Goal: Task Accomplishment & Management: Manage account settings

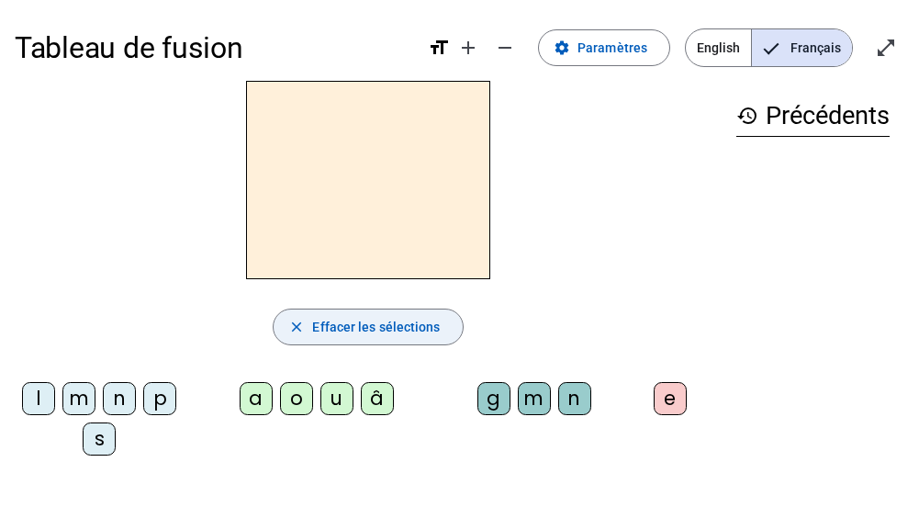
click at [374, 340] on span "button" at bounding box center [367, 327] width 188 height 44
click at [796, 112] on h3 "history Précédents" at bounding box center [812, 115] width 153 height 41
click at [849, 118] on h3 "history Précédents" at bounding box center [812, 115] width 153 height 41
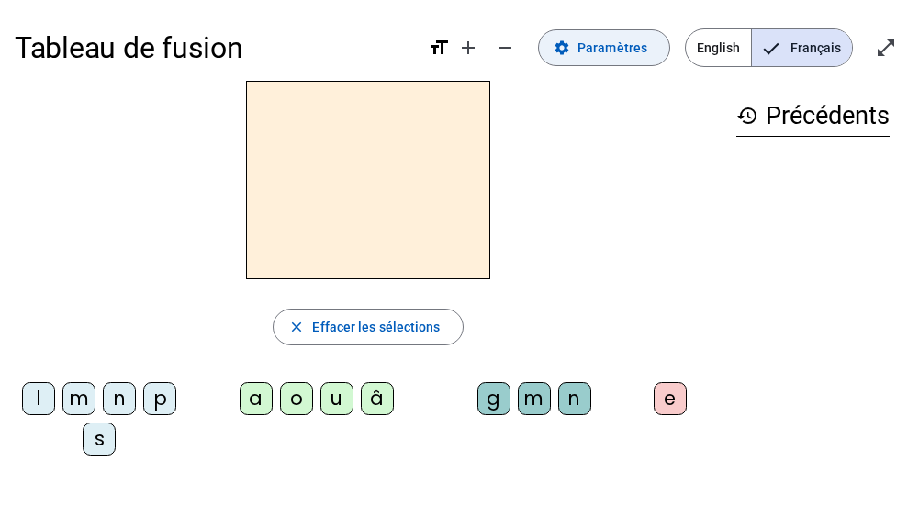
click at [652, 59] on span at bounding box center [604, 48] width 130 height 44
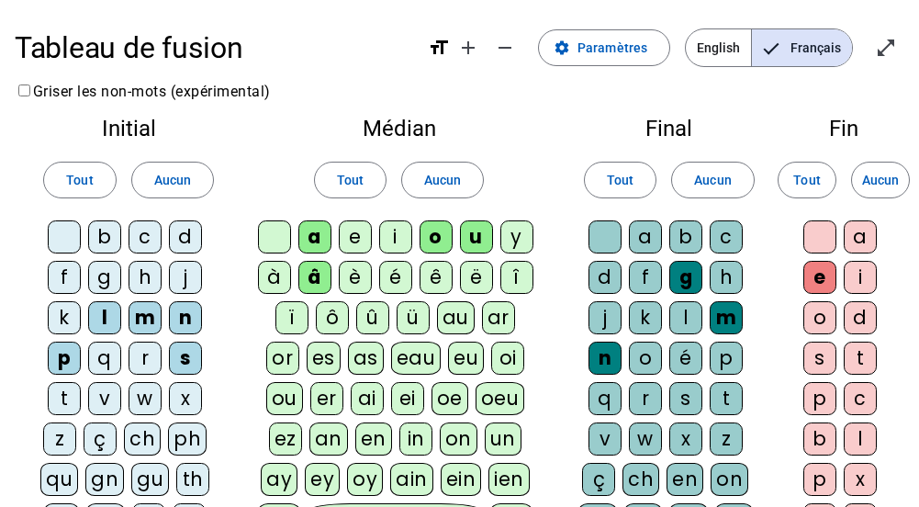
click at [151, 229] on div "c" at bounding box center [144, 236] width 33 height 33
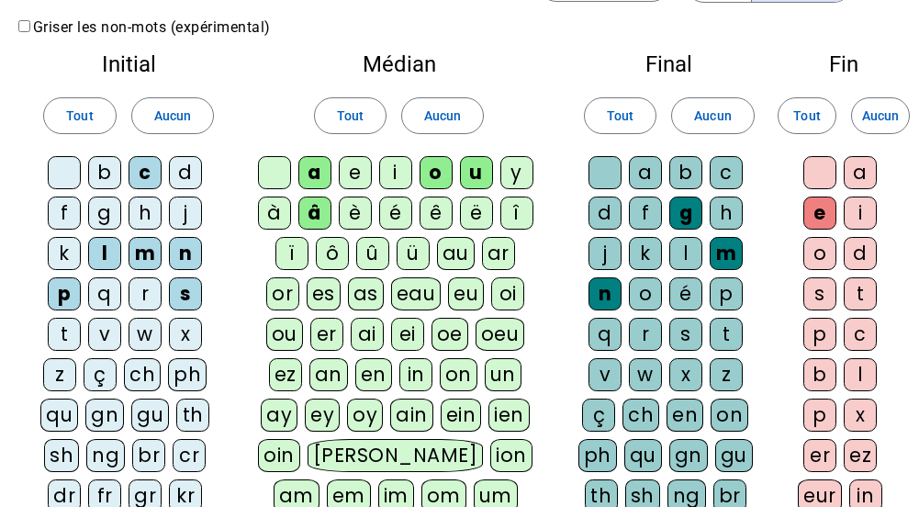
scroll to position [97, 0]
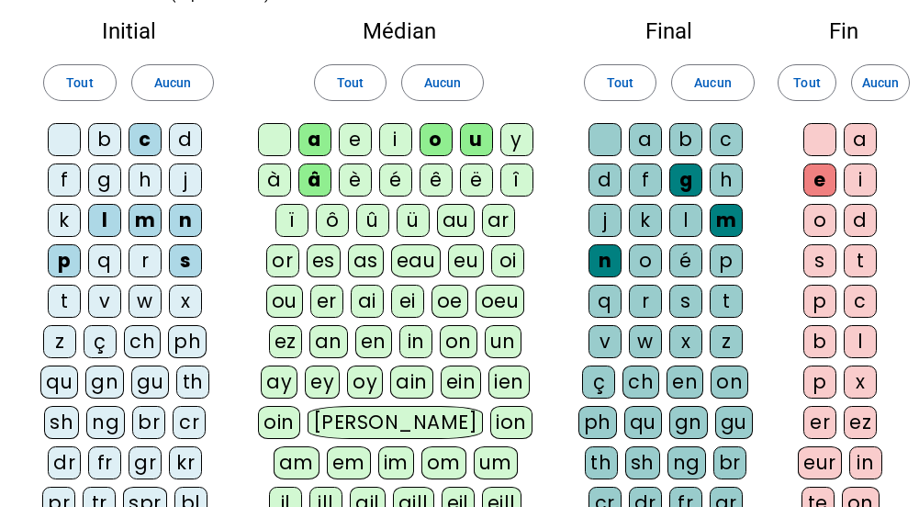
click at [151, 139] on div "c" at bounding box center [144, 139] width 33 height 33
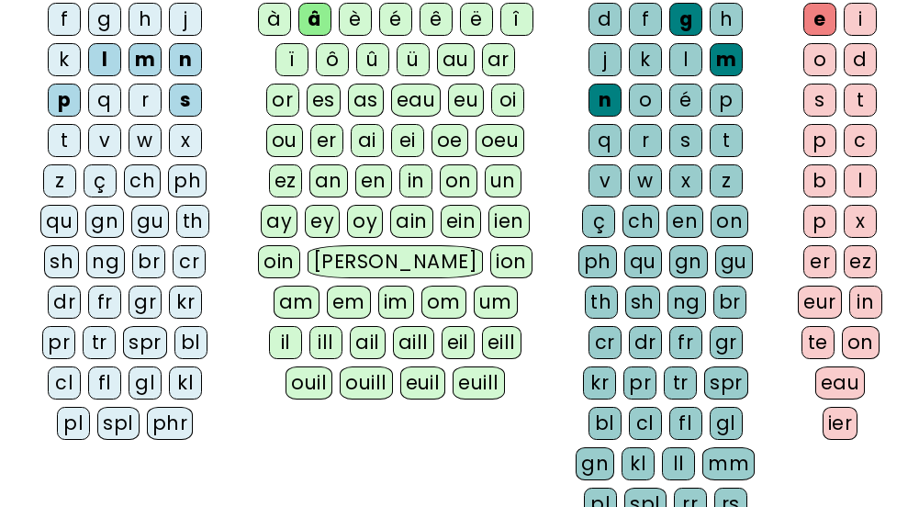
scroll to position [256, 0]
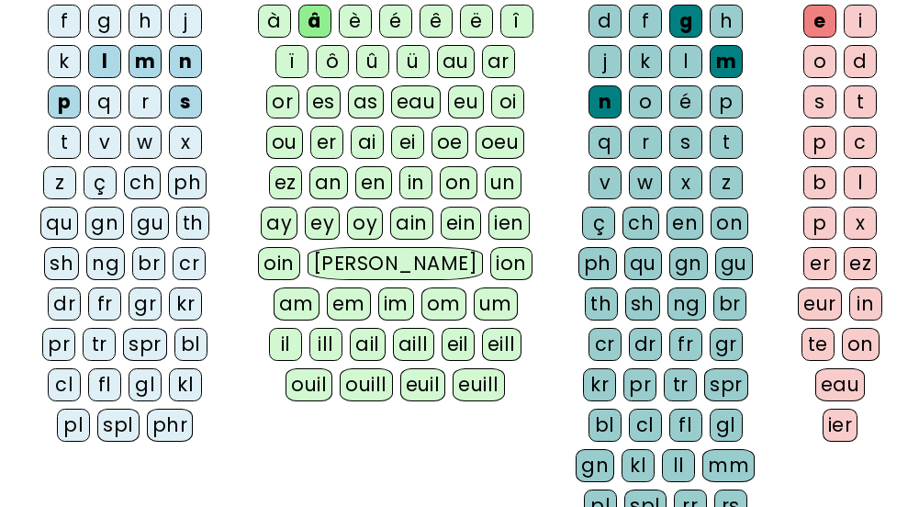
click at [190, 265] on div "cr" at bounding box center [189, 263] width 33 height 33
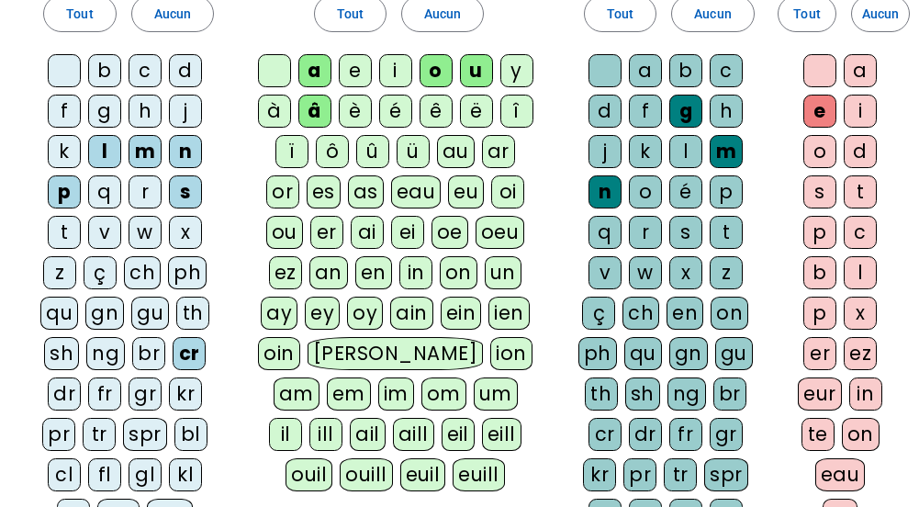
scroll to position [155, 0]
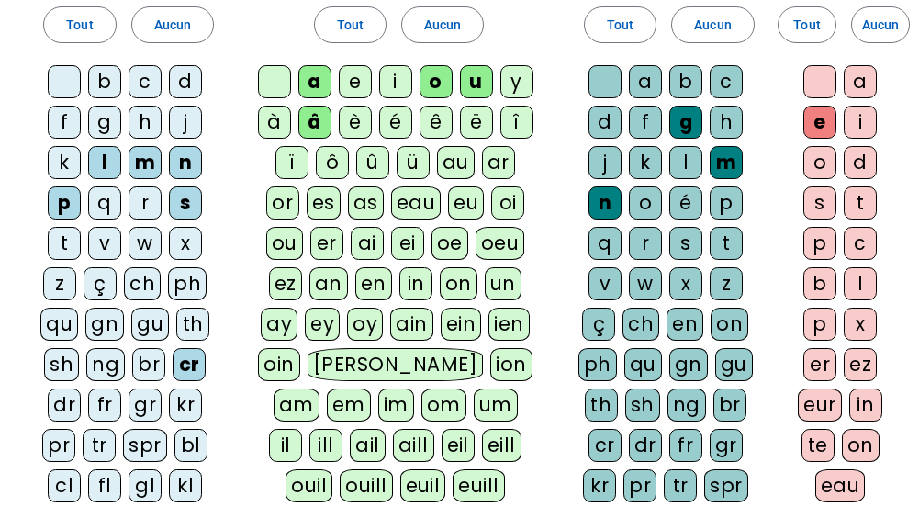
click at [351, 115] on div "è" at bounding box center [355, 122] width 33 height 33
click at [607, 280] on div "v" at bounding box center [604, 283] width 33 height 33
click at [106, 121] on div "g" at bounding box center [104, 122] width 33 height 33
click at [106, 122] on div "g" at bounding box center [104, 122] width 33 height 33
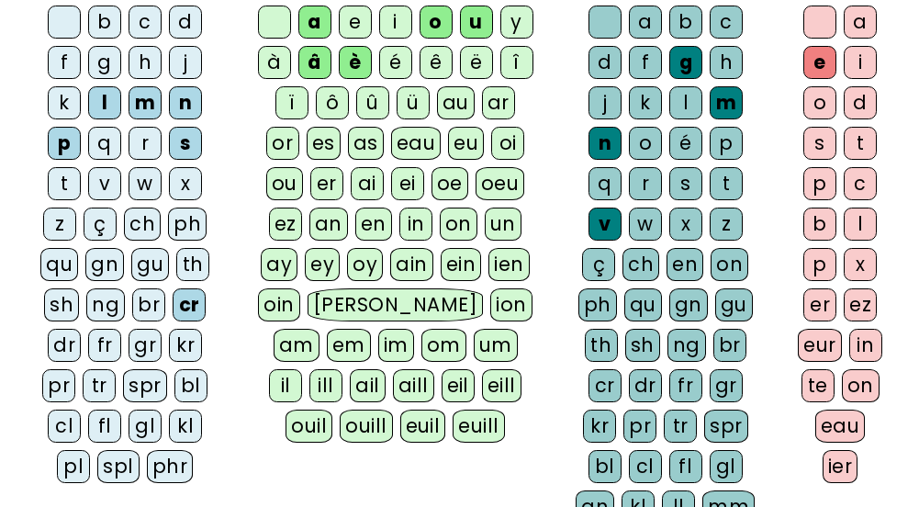
scroll to position [203, 0]
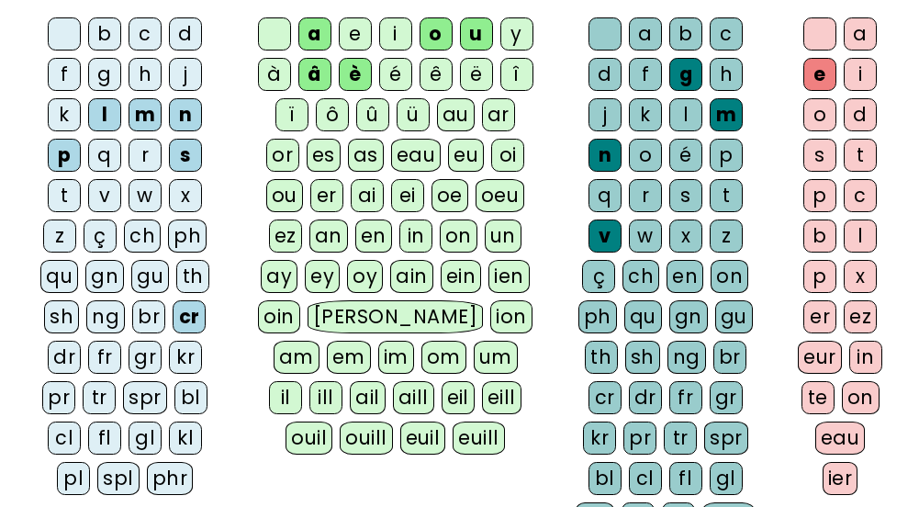
click at [150, 361] on div "gr" at bounding box center [144, 356] width 33 height 33
click at [102, 75] on div "g" at bounding box center [104, 74] width 33 height 33
click at [686, 189] on div "s" at bounding box center [685, 195] width 33 height 33
click at [696, 112] on div "l" at bounding box center [685, 114] width 33 height 33
click at [645, 192] on div "r" at bounding box center [645, 195] width 33 height 33
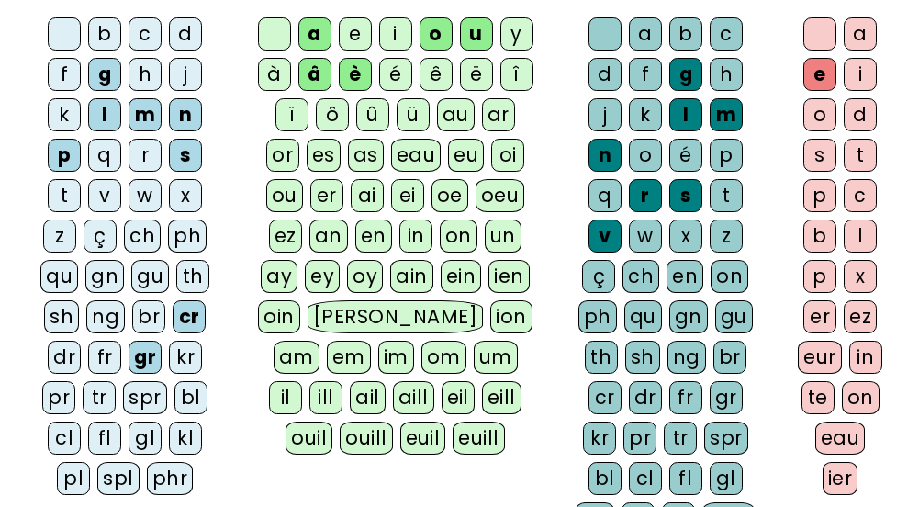
scroll to position [0, 0]
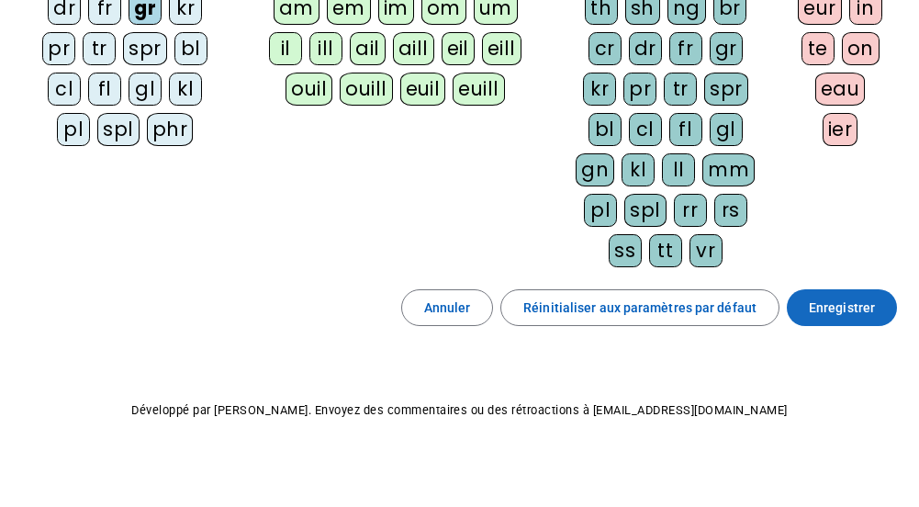
click at [867, 318] on span at bounding box center [841, 307] width 110 height 44
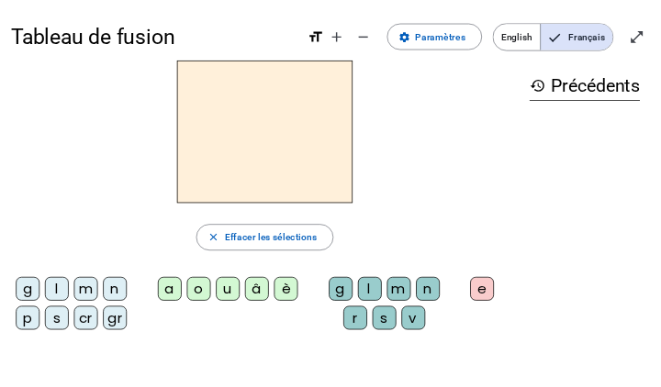
scroll to position [14, 0]
